Goal: Information Seeking & Learning: Understand process/instructions

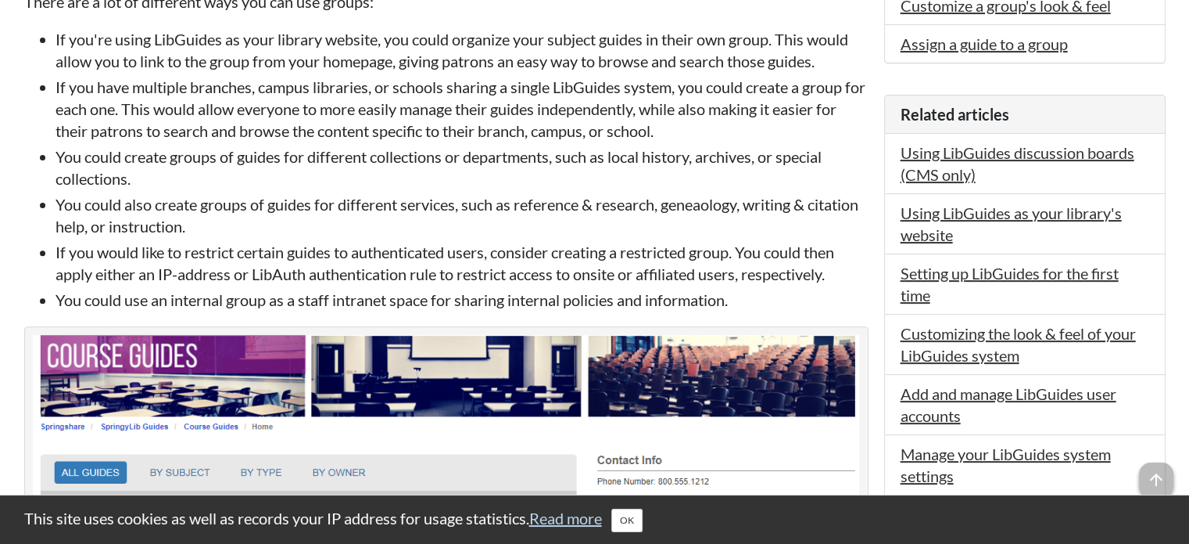
scroll to position [469, 0]
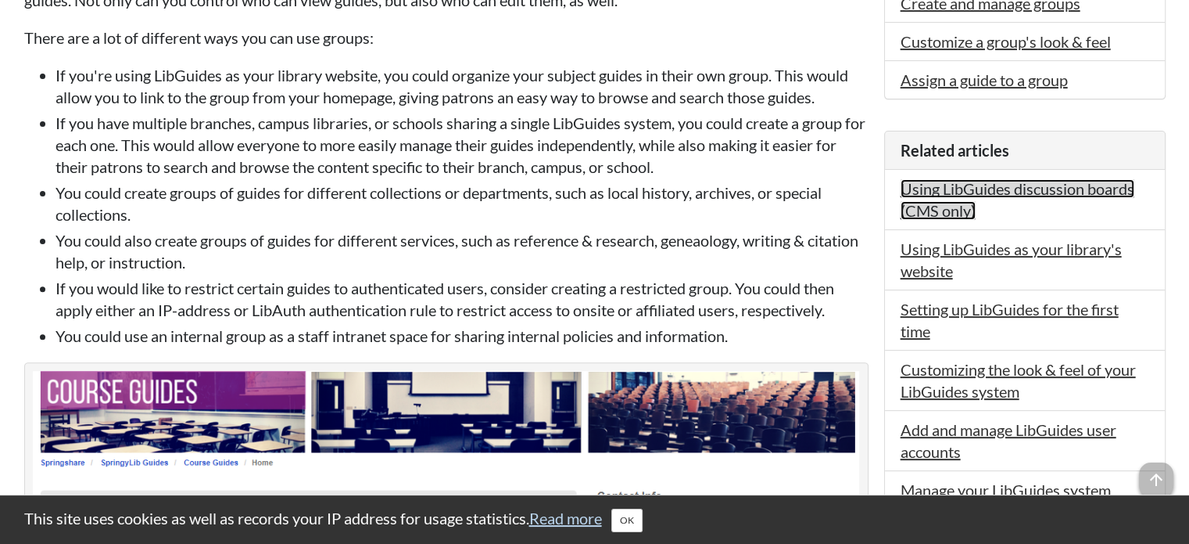
click at [935, 180] on link "Using LibGuides discussion boards (CMS only)" at bounding box center [1018, 199] width 234 height 41
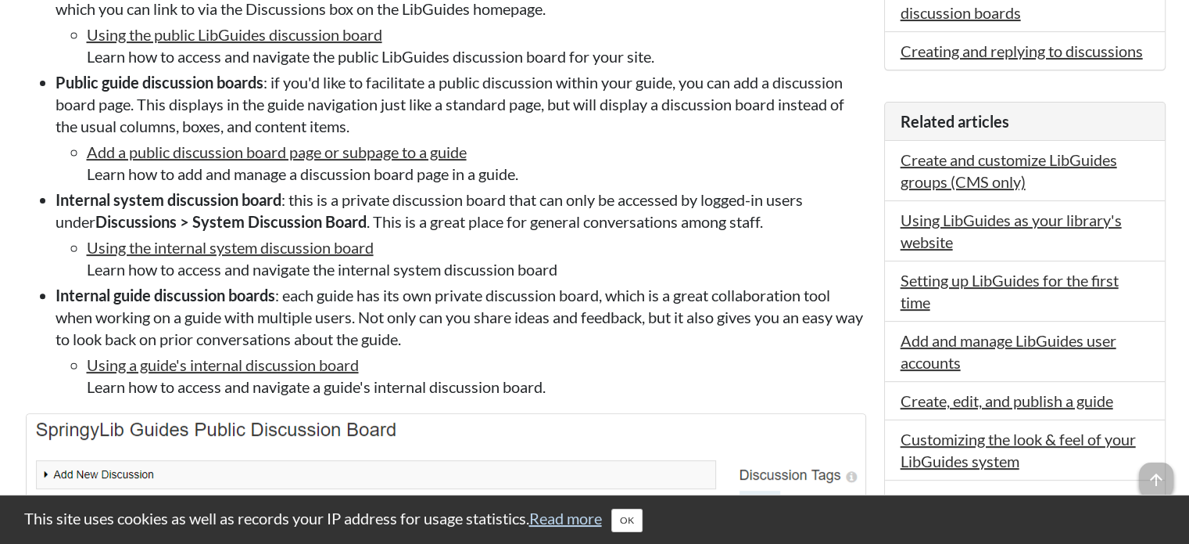
scroll to position [547, 0]
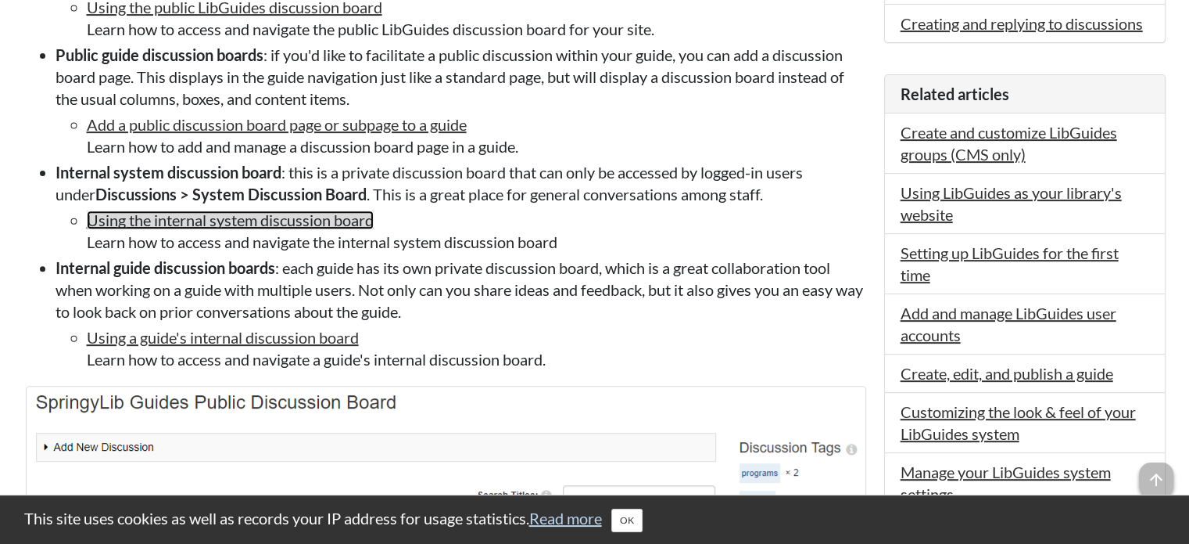
click at [310, 224] on link "Using the internal system discussion board" at bounding box center [230, 219] width 287 height 19
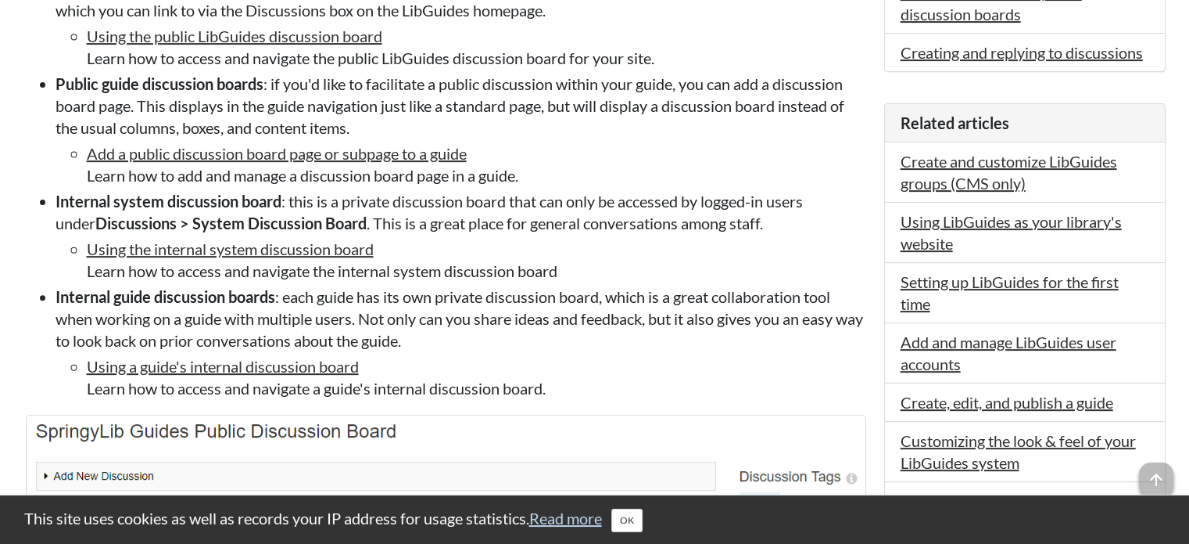
scroll to position [547, 0]
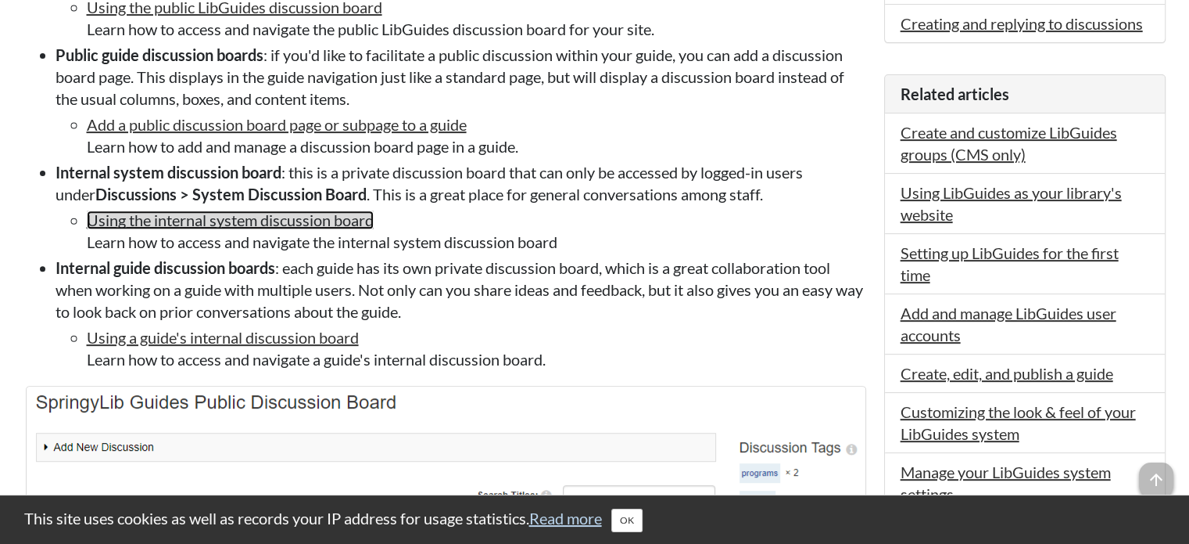
click at [339, 224] on link "Using the internal system discussion board" at bounding box center [230, 219] width 287 height 19
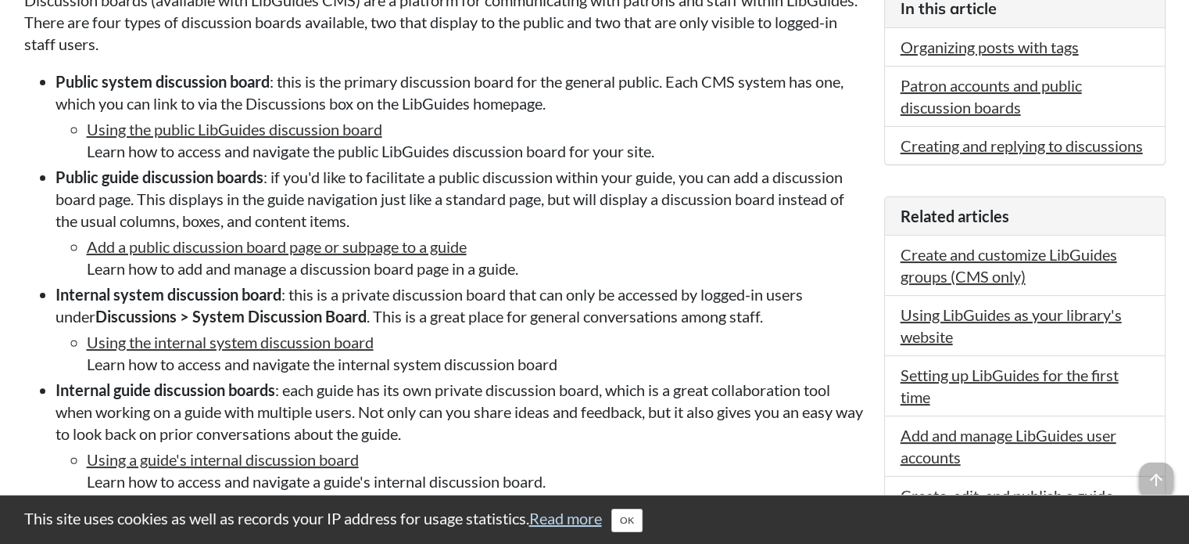
scroll to position [391, 0]
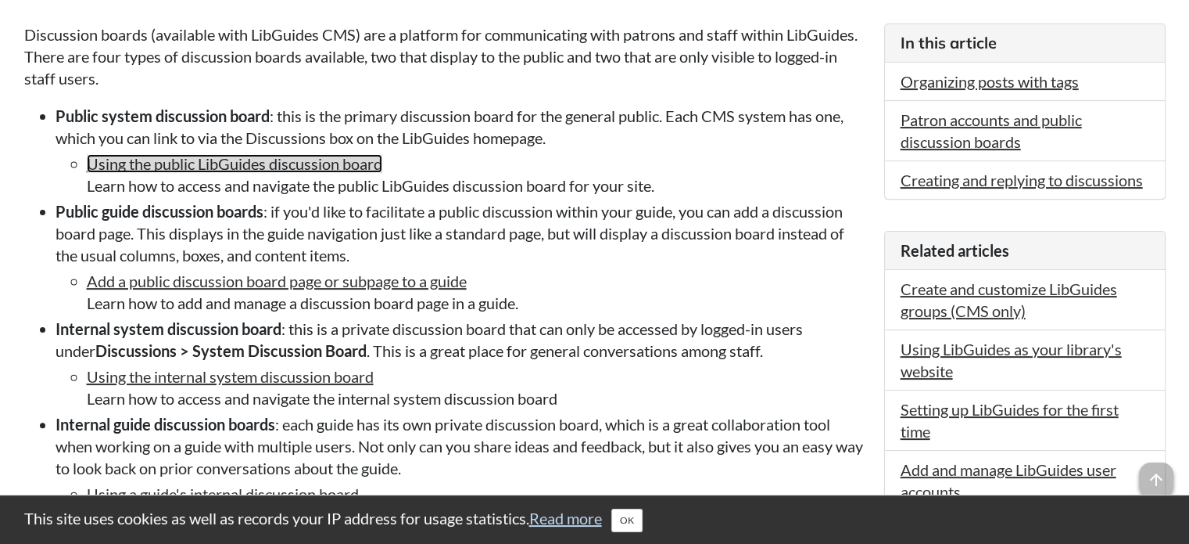
click at [258, 165] on link "Using the public LibGuides discussion board" at bounding box center [235, 163] width 296 height 19
